Goal: Information Seeking & Learning: Learn about a topic

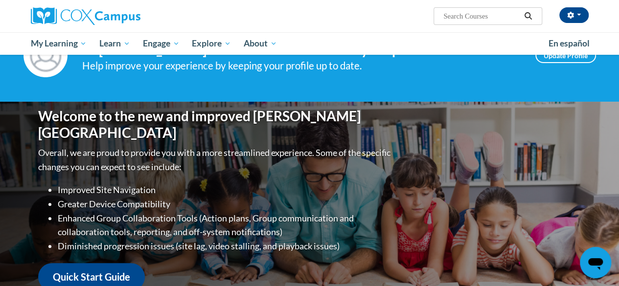
scroll to position [77, 0]
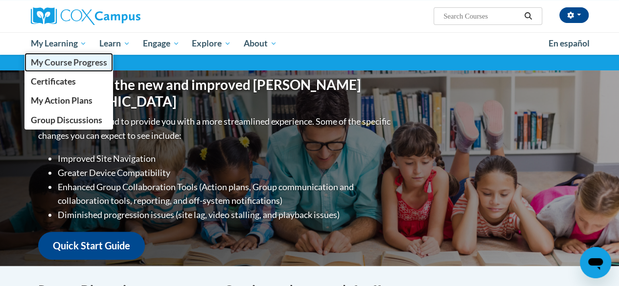
click at [68, 71] on link "My Course Progress" at bounding box center [68, 62] width 89 height 19
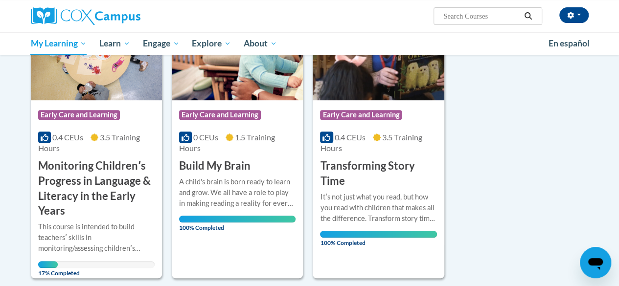
scroll to position [180, 0]
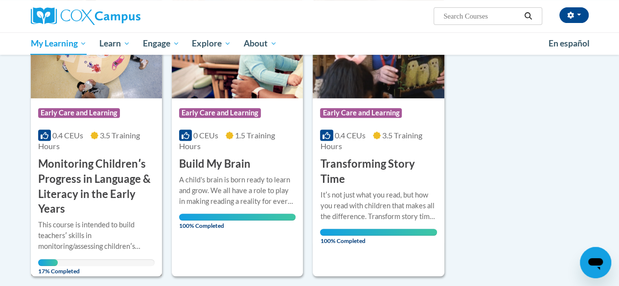
click at [108, 197] on h3 "Monitoring Childrenʹs Progress in Language & Literacy in the Early Years" at bounding box center [96, 187] width 116 height 60
click at [65, 200] on h3 "Monitoring Childrenʹs Progress in Language & Literacy in the Early Years" at bounding box center [96, 187] width 116 height 60
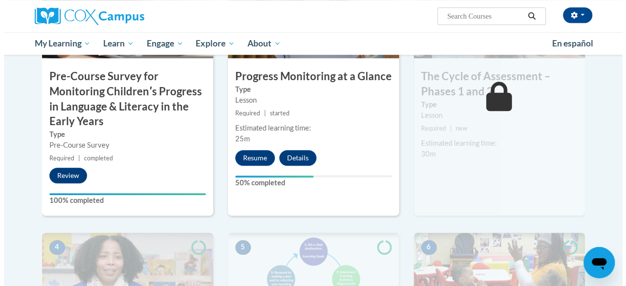
scroll to position [318, 0]
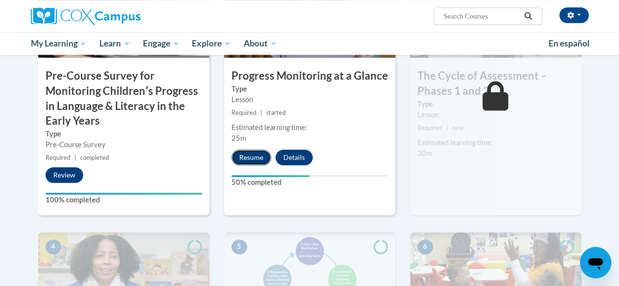
click at [247, 161] on button "Resume" at bounding box center [251, 158] width 40 height 16
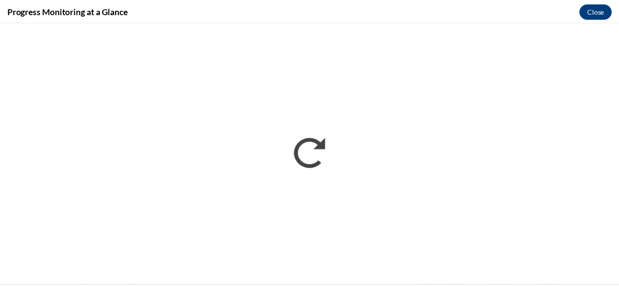
scroll to position [0, 0]
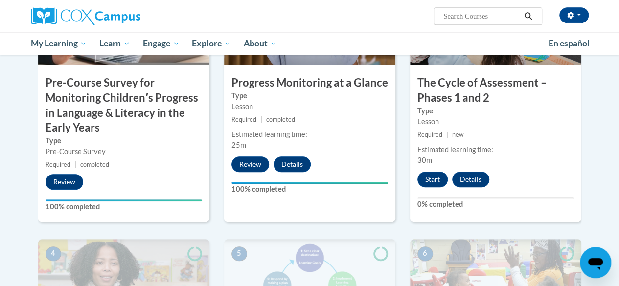
scroll to position [311, 0]
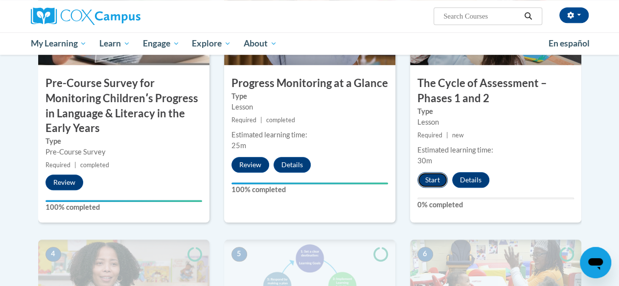
click at [439, 172] on button "Start" at bounding box center [432, 180] width 30 height 16
click at [432, 179] on button "Start" at bounding box center [432, 180] width 30 height 16
click at [435, 172] on button "Start" at bounding box center [432, 180] width 30 height 16
click at [432, 179] on button "Start" at bounding box center [432, 180] width 30 height 16
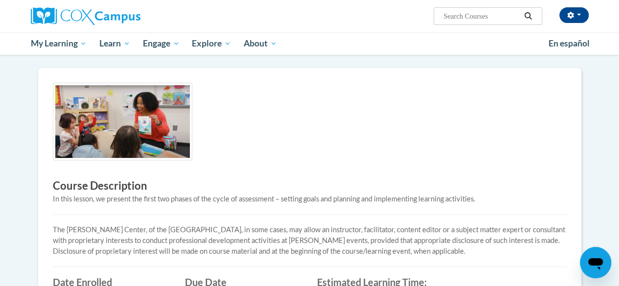
scroll to position [193, 0]
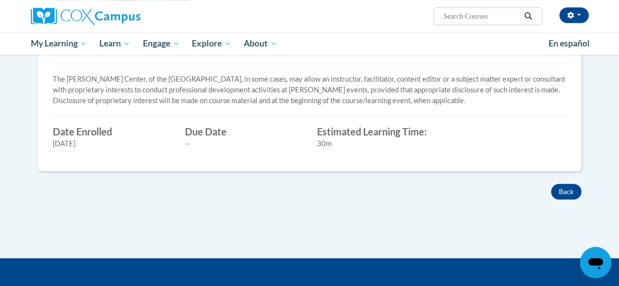
click at [499, 227] on div "× Close Course Enrollment Please select... × Close ×" at bounding box center [309, 42] width 572 height 432
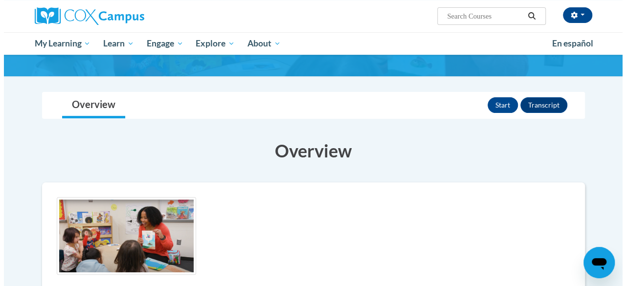
scroll to position [80, 0]
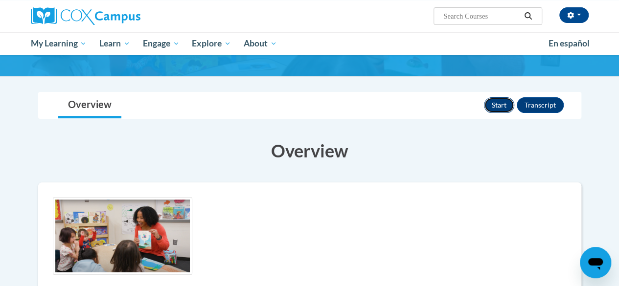
click at [503, 105] on button "Start" at bounding box center [499, 105] width 30 height 16
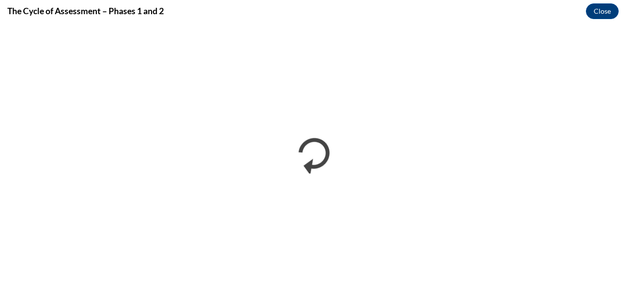
scroll to position [0, 0]
